Goal: Navigation & Orientation: Find specific page/section

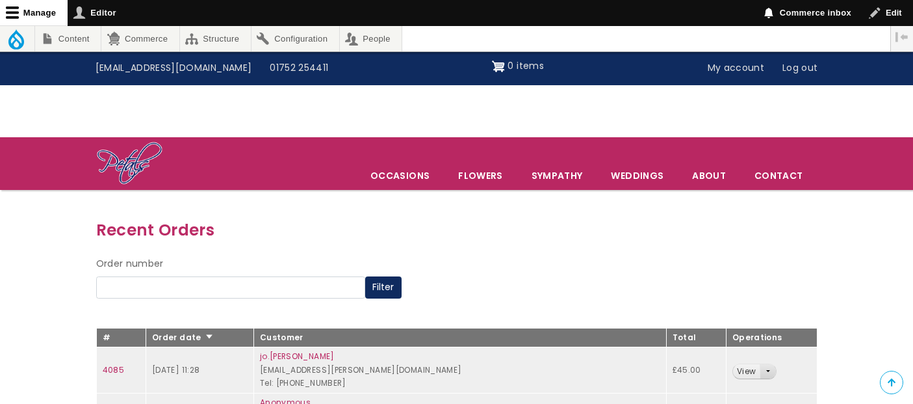
scroll to position [216, 0]
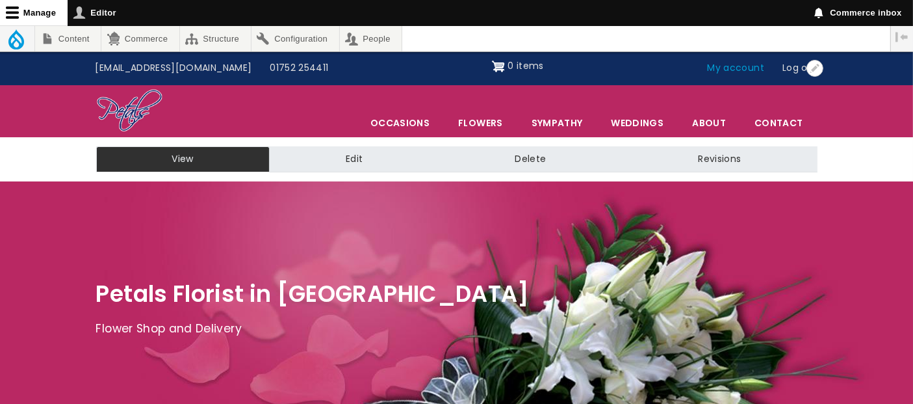
click at [723, 71] on link "My account" at bounding box center [736, 68] width 75 height 25
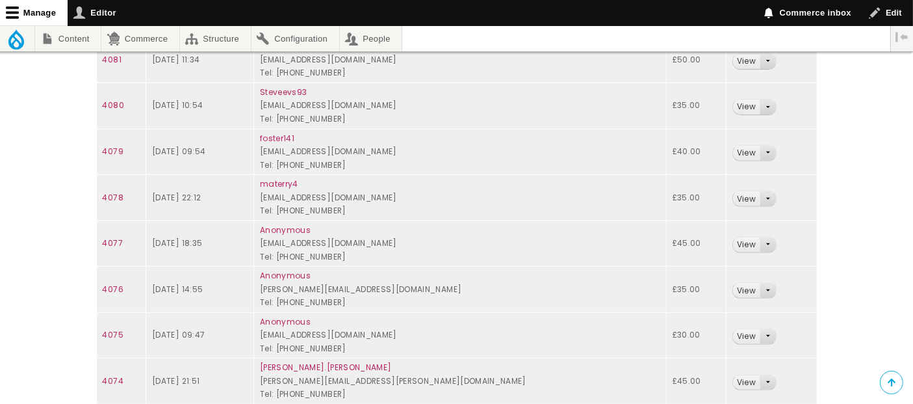
scroll to position [505, 0]
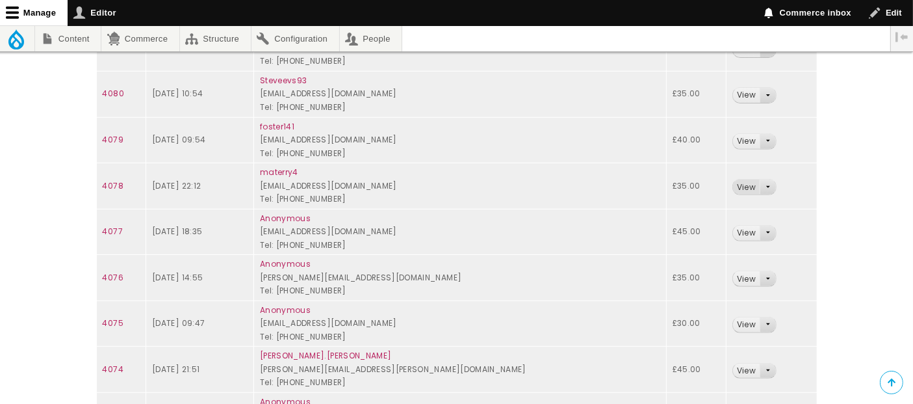
click at [743, 183] on link "View" at bounding box center [746, 186] width 27 height 15
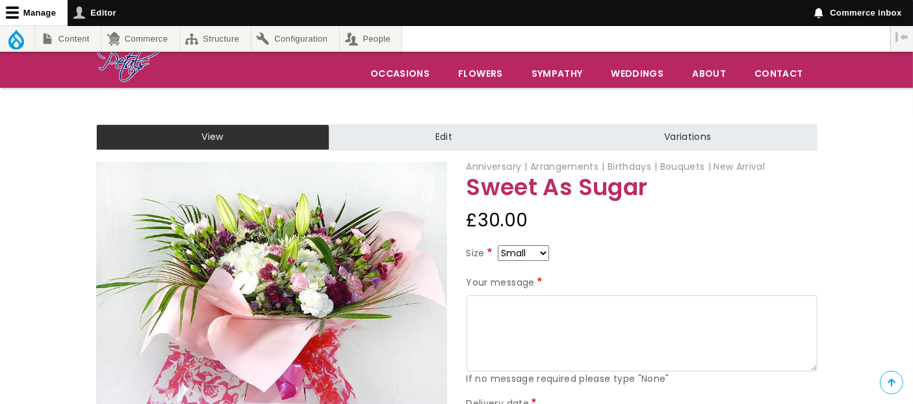
scroll to position [72, 0]
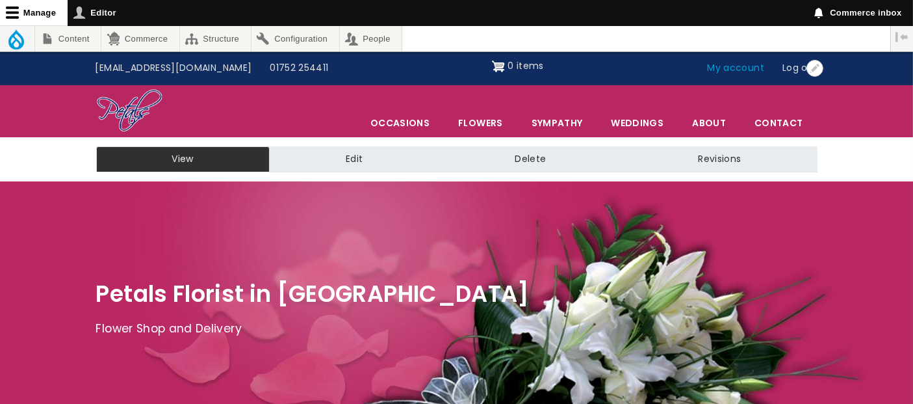
click at [741, 73] on link "My account" at bounding box center [736, 68] width 75 height 25
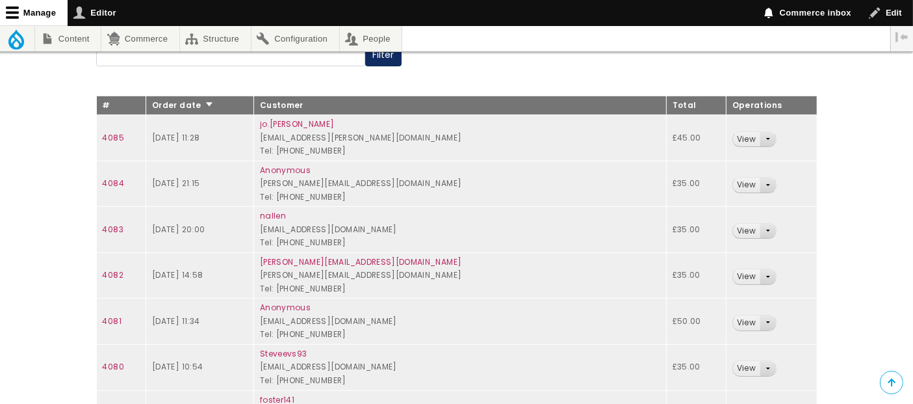
scroll to position [144, 0]
